Goal: Task Accomplishment & Management: Use online tool/utility

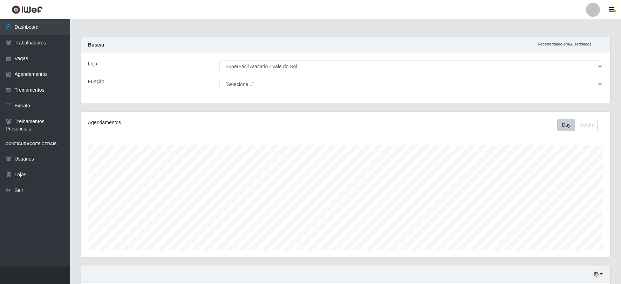
select select "502"
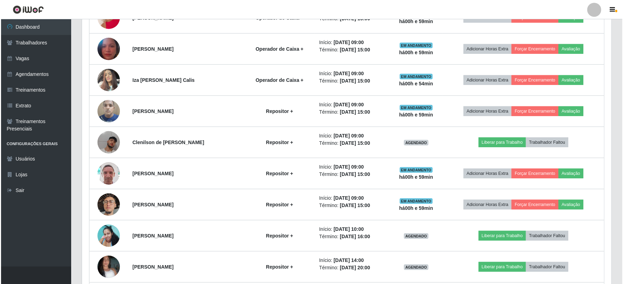
scroll to position [145, 529]
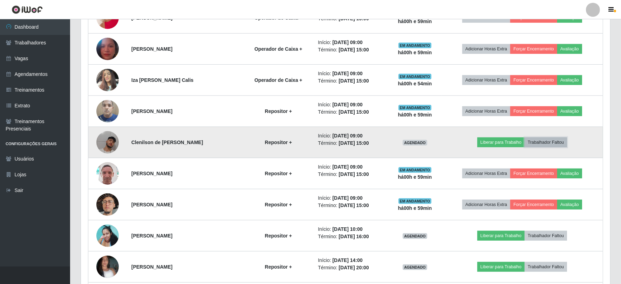
click at [563, 142] on button "Trabalhador Faltou" at bounding box center [545, 143] width 42 height 10
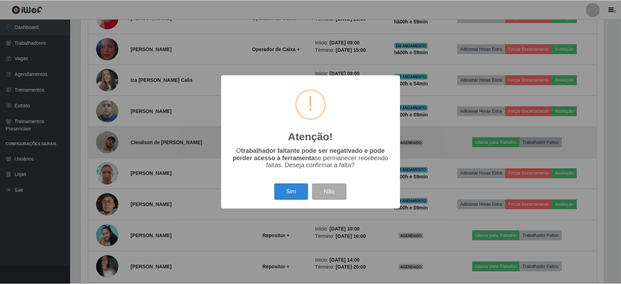
scroll to position [145, 524]
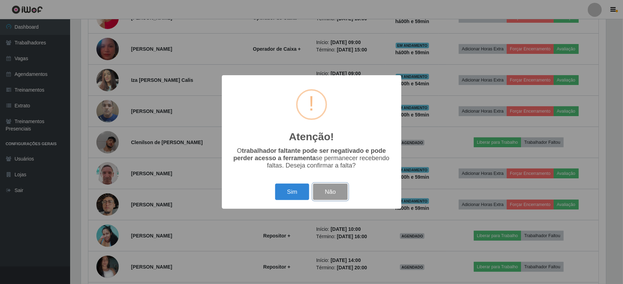
click at [343, 196] on button "Não" at bounding box center [330, 192] width 35 height 16
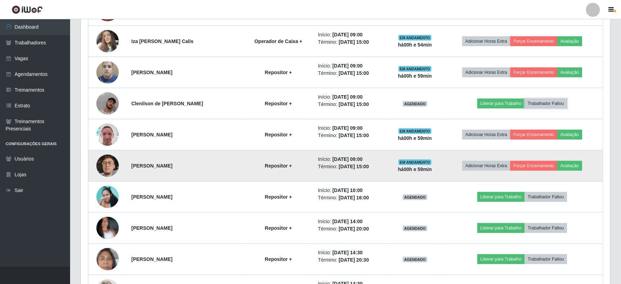
scroll to position [601, 0]
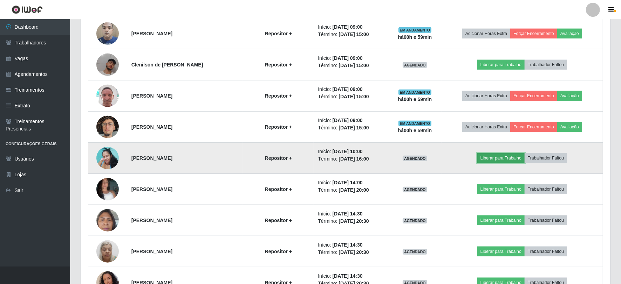
click at [507, 159] on button "Liberar para Trabalho" at bounding box center [500, 158] width 47 height 10
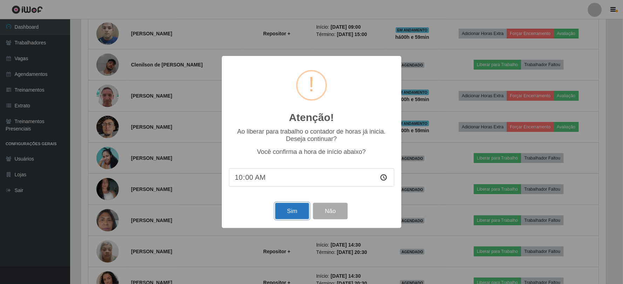
click at [298, 211] on button "Sim" at bounding box center [292, 211] width 34 height 16
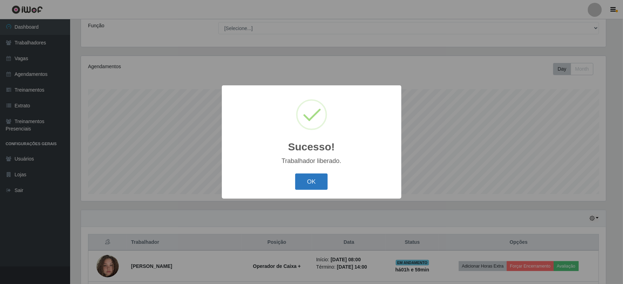
click at [318, 177] on button "OK" at bounding box center [311, 182] width 33 height 16
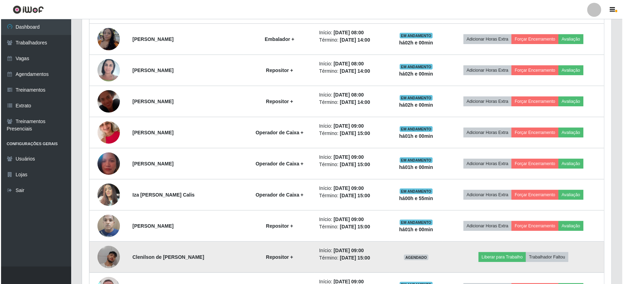
scroll to position [445, 0]
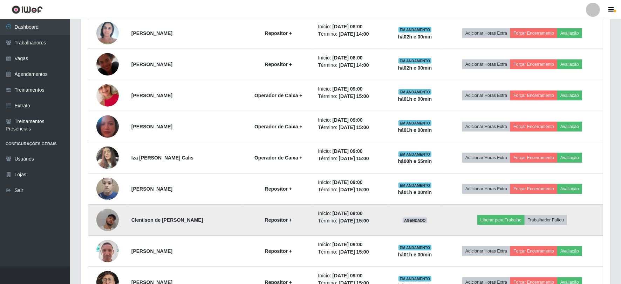
click at [103, 224] on img at bounding box center [107, 220] width 22 height 40
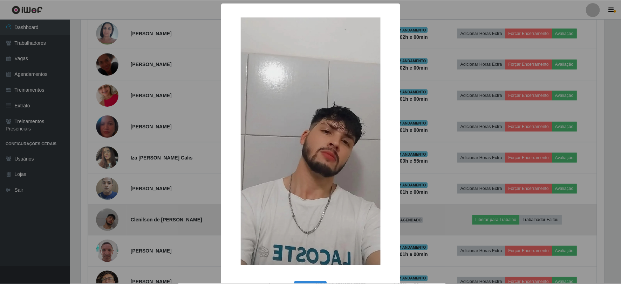
scroll to position [145, 524]
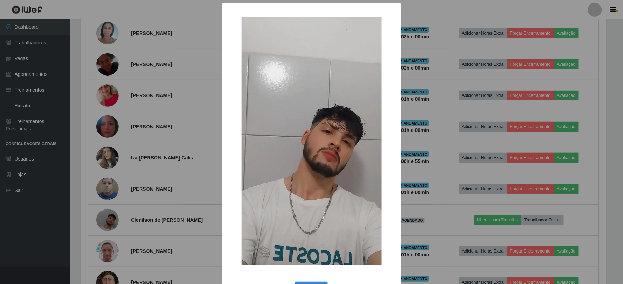
click at [95, 203] on div "× OK Cancel" at bounding box center [311, 142] width 623 height 284
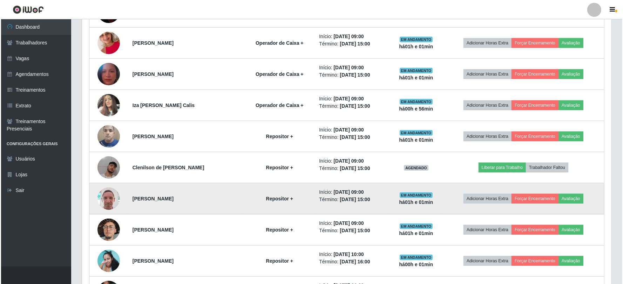
scroll to position [484, 0]
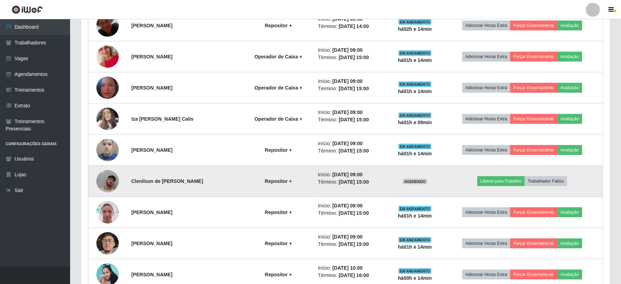
click at [111, 188] on img at bounding box center [107, 182] width 22 height 40
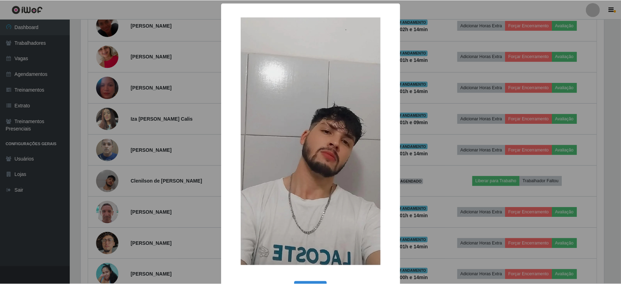
scroll to position [26, 0]
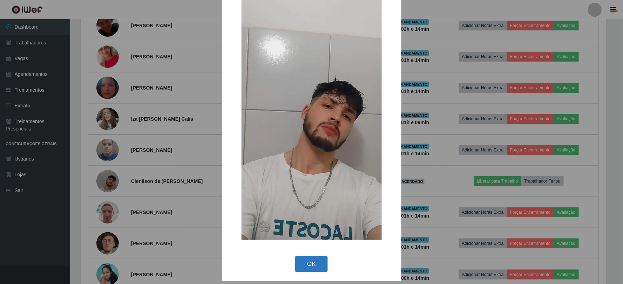
click at [314, 267] on button "OK" at bounding box center [311, 264] width 33 height 16
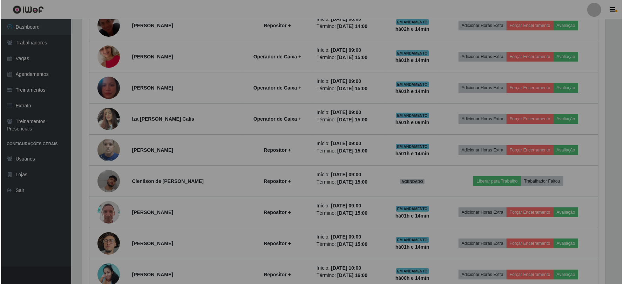
scroll to position [145, 529]
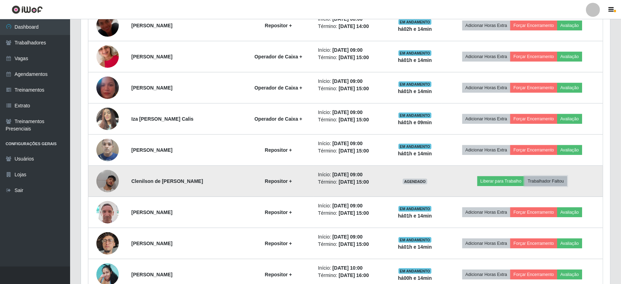
click at [563, 180] on button "Trabalhador Faltou" at bounding box center [545, 182] width 42 height 10
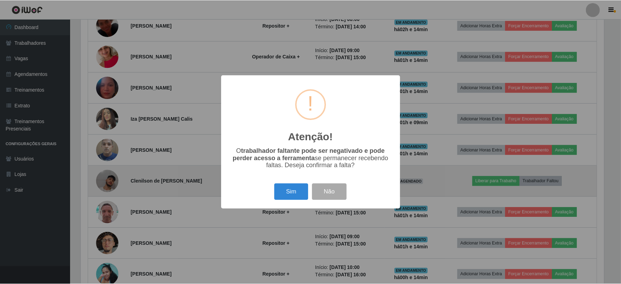
scroll to position [145, 524]
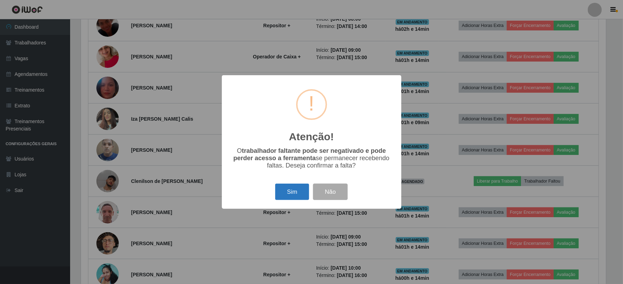
click at [293, 200] on button "Sim" at bounding box center [292, 192] width 34 height 16
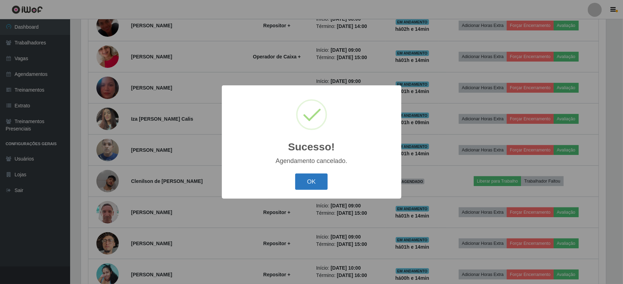
click at [310, 179] on button "OK" at bounding box center [311, 182] width 33 height 16
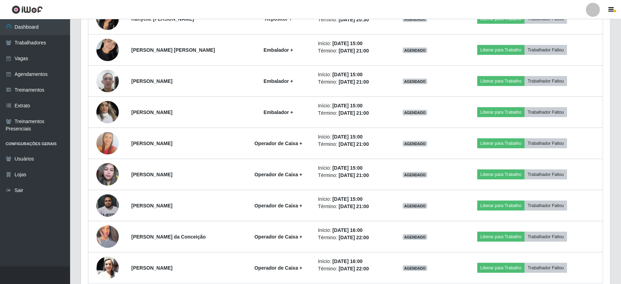
scroll to position [930, 0]
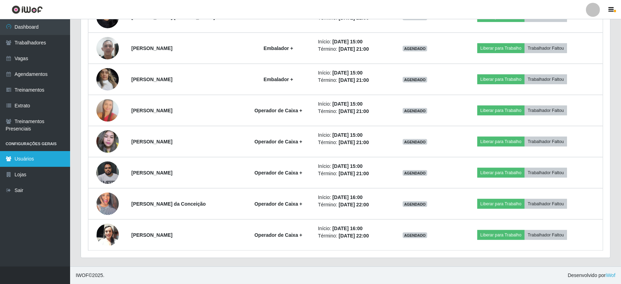
click at [36, 159] on link "Usuários" at bounding box center [35, 159] width 70 height 16
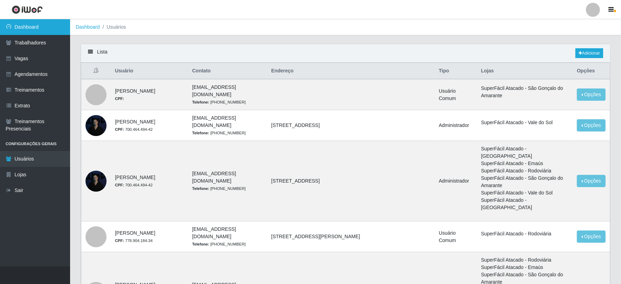
click at [22, 26] on link "Dashboard" at bounding box center [35, 27] width 70 height 16
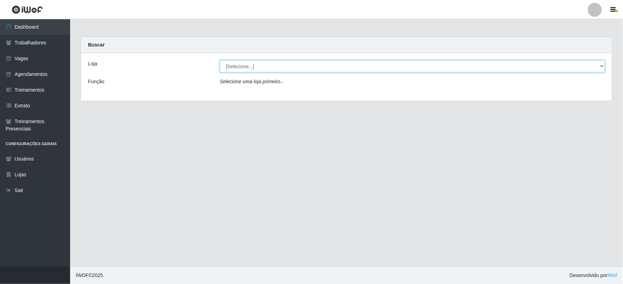
click at [291, 62] on select "[Selecione...] SuperFácil Atacado - Vale do Sol" at bounding box center [412, 66] width 385 height 12
select select "502"
click at [220, 60] on select "[Selecione...] SuperFácil Atacado - Vale do Sol" at bounding box center [412, 66] width 385 height 12
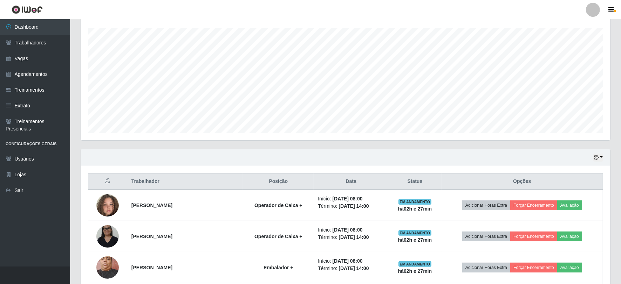
scroll to position [117, 0]
click at [611, 8] on icon "button" at bounding box center [611, 10] width 5 height 6
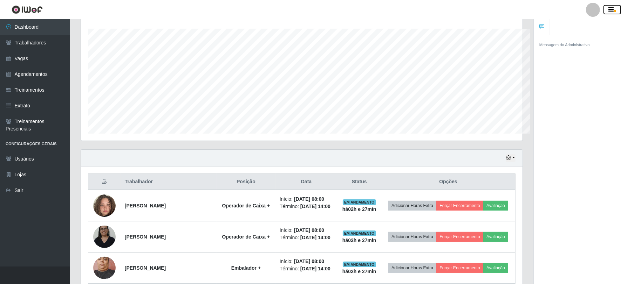
scroll to position [350190, 349894]
click at [613, 9] on icon "button" at bounding box center [611, 10] width 5 height 6
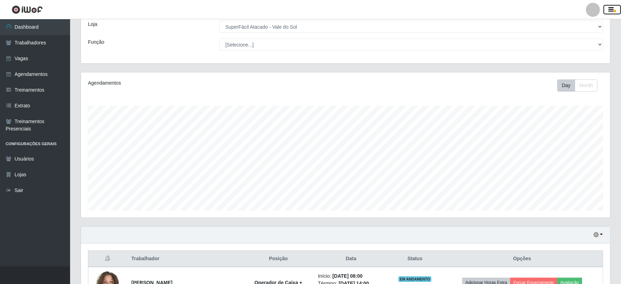
scroll to position [0, 0]
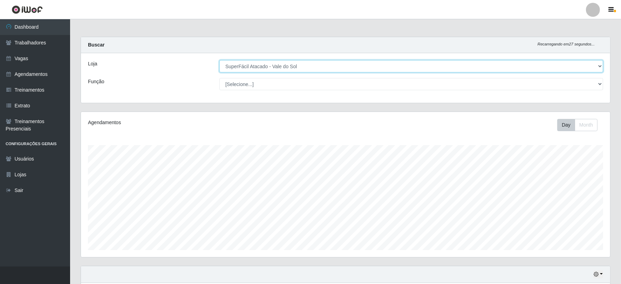
click at [267, 69] on select "[Selecione...] SuperFácil Atacado - Vale do Sol" at bounding box center [411, 66] width 384 height 12
click at [219, 60] on select "[Selecione...] SuperFácil Atacado - Vale do Sol" at bounding box center [411, 66] width 384 height 12
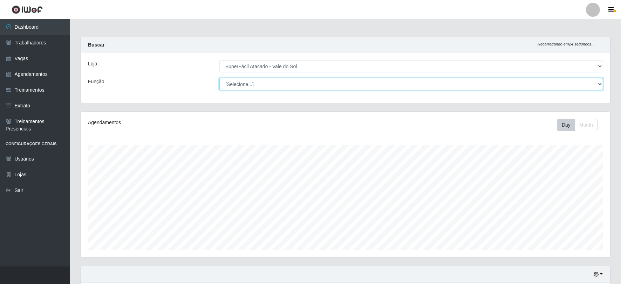
click at [254, 86] on select "[Selecione...] Embalador Embalador + Embalador ++ Operador de Caixa Operador de…" at bounding box center [411, 84] width 384 height 12
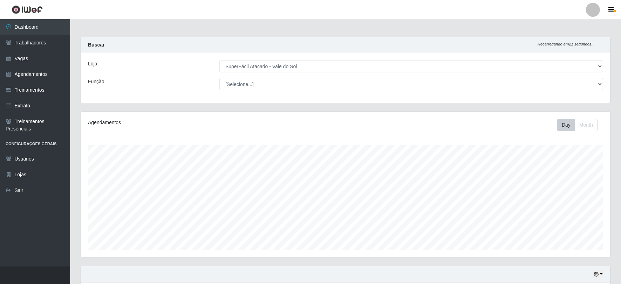
click at [191, 81] on div "Função" at bounding box center [148, 84] width 131 height 12
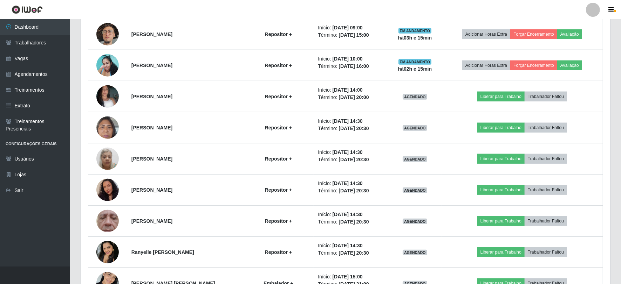
scroll to position [817, 0]
